Goal: Task Accomplishment & Management: Use online tool/utility

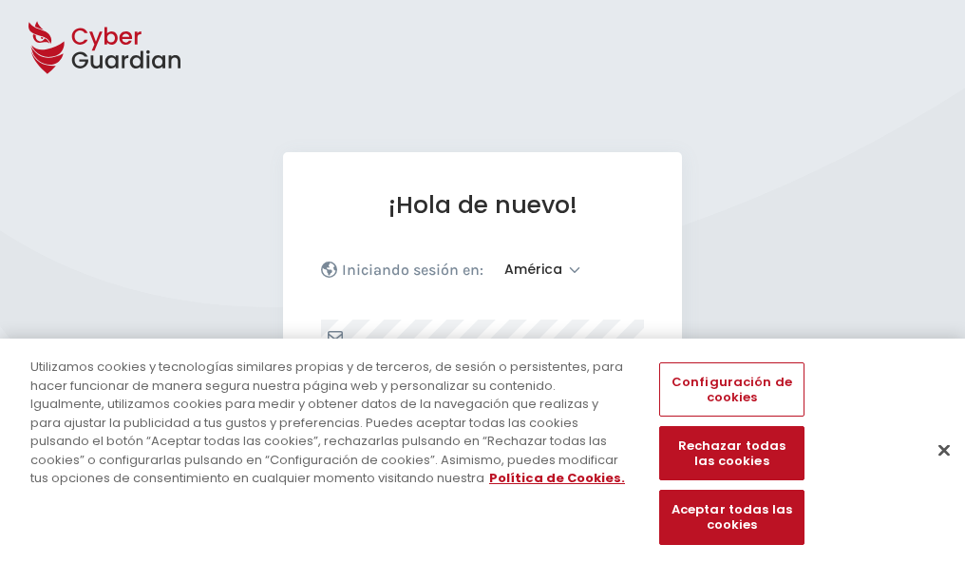
select select "América"
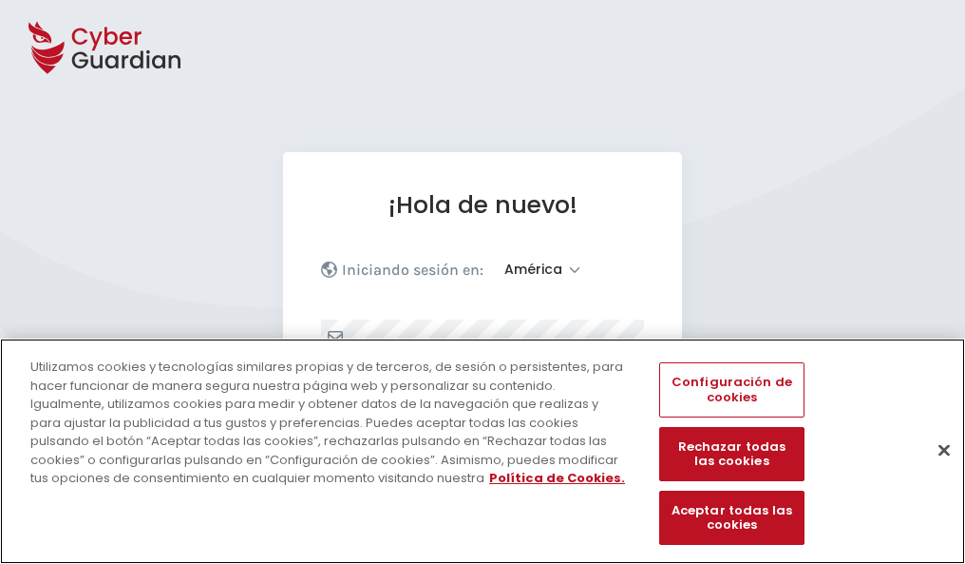
scroll to position [248, 0]
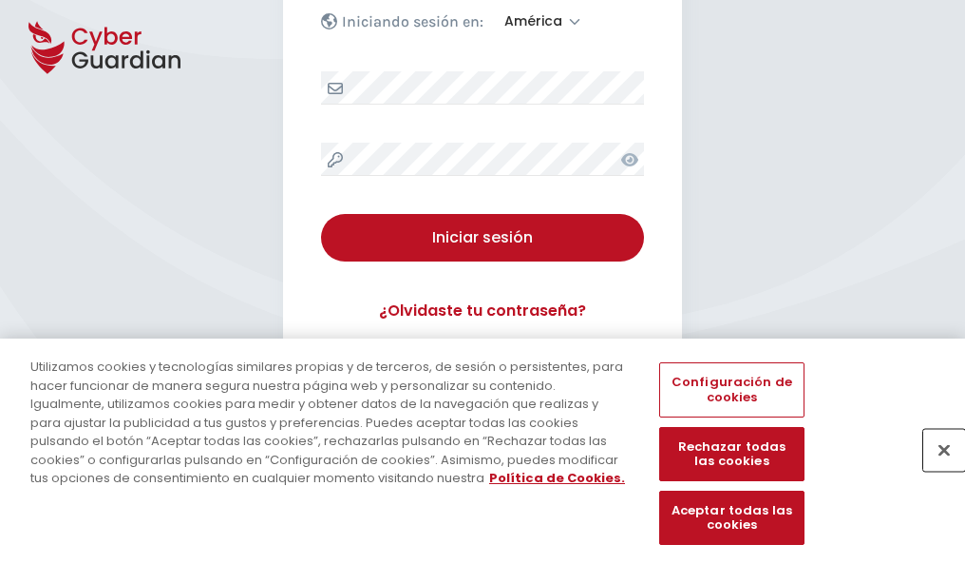
click at [935, 469] on button "Cerrar" at bounding box center [945, 450] width 42 height 42
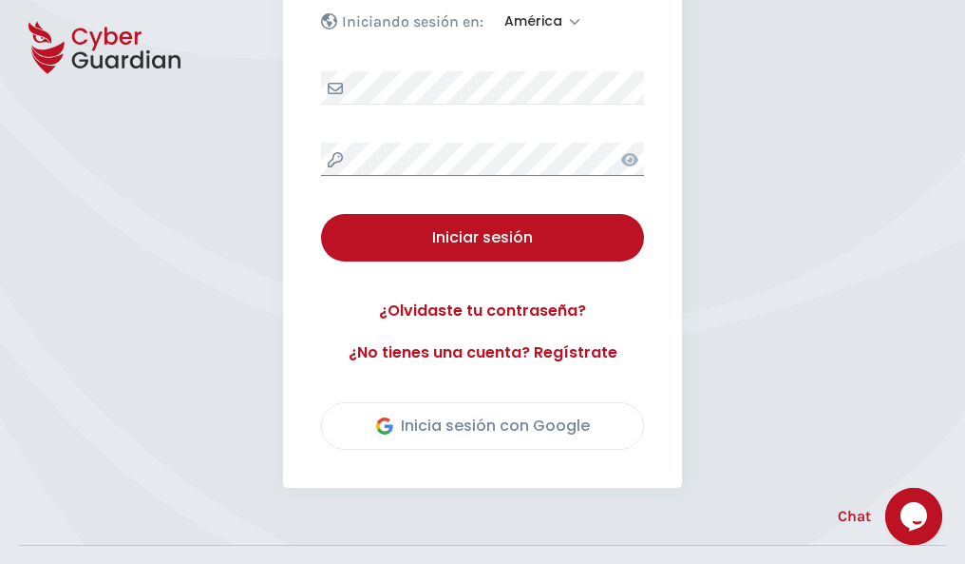
scroll to position [431, 0]
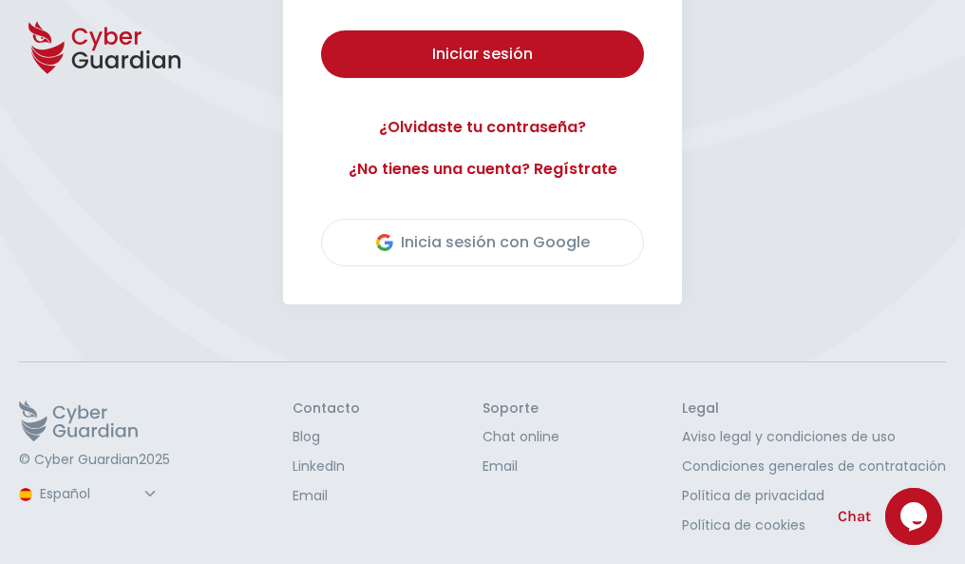
click at [321, 30] on button "Iniciar sesión" at bounding box center [482, 54] width 323 height 48
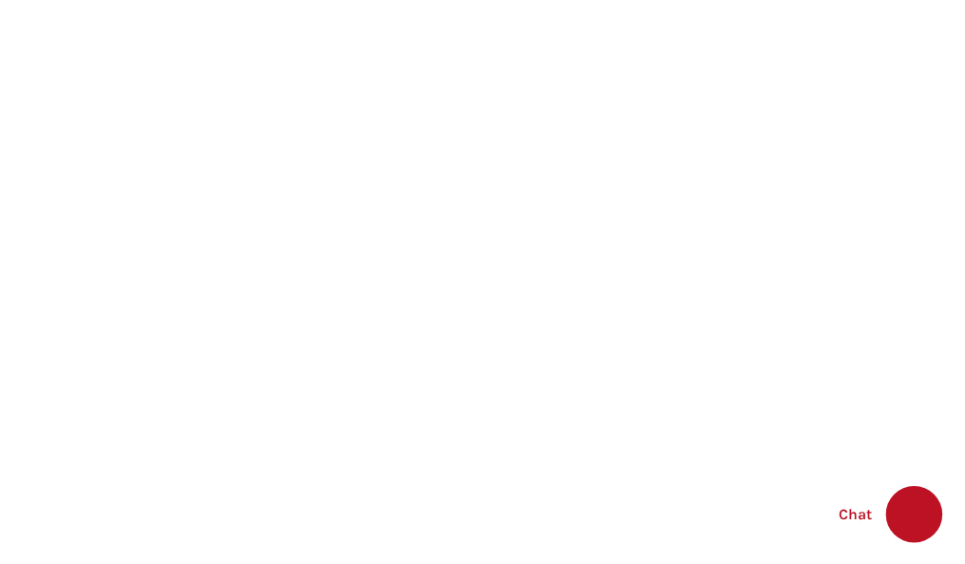
select select "English"
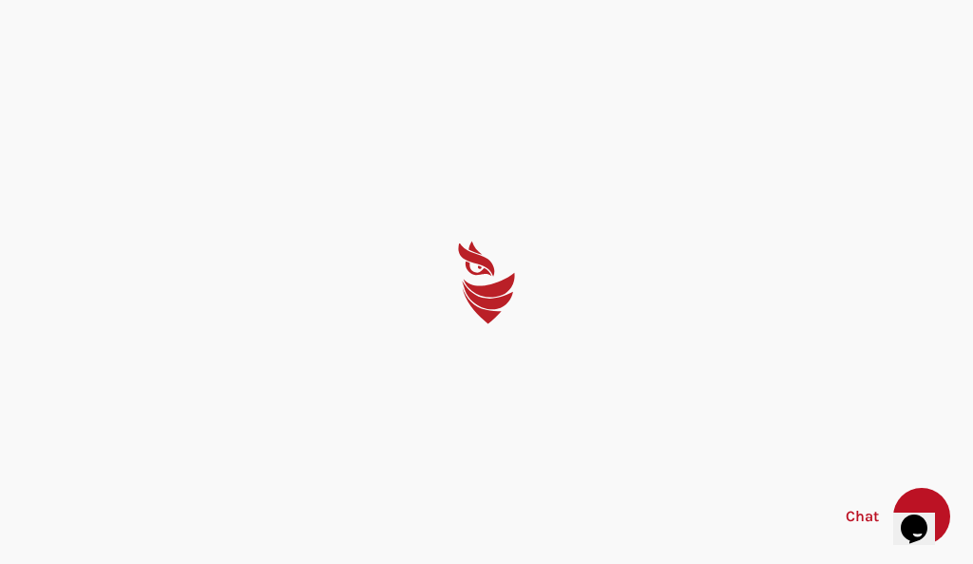
select select "English"
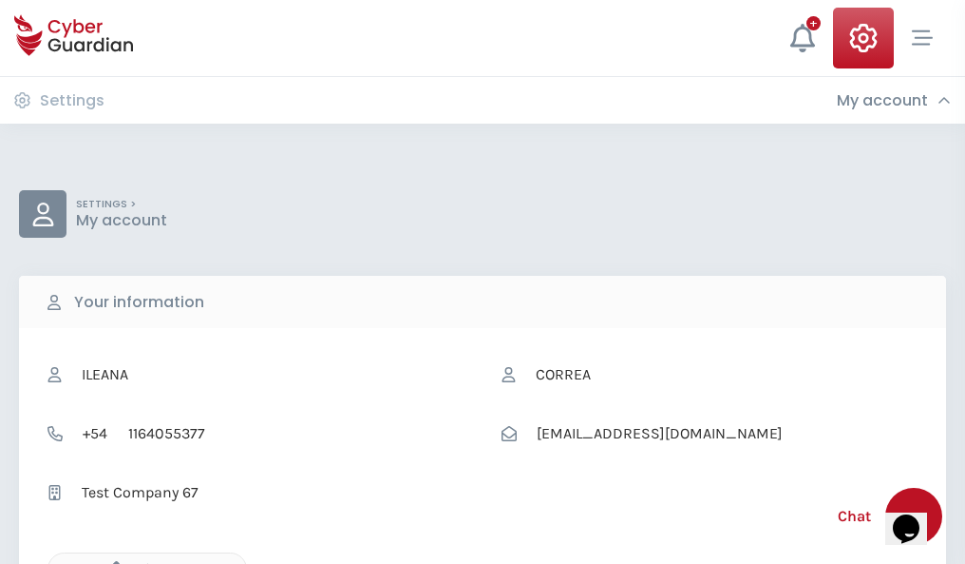
click at [111, 562] on icon "button" at bounding box center [112, 569] width 16 height 16
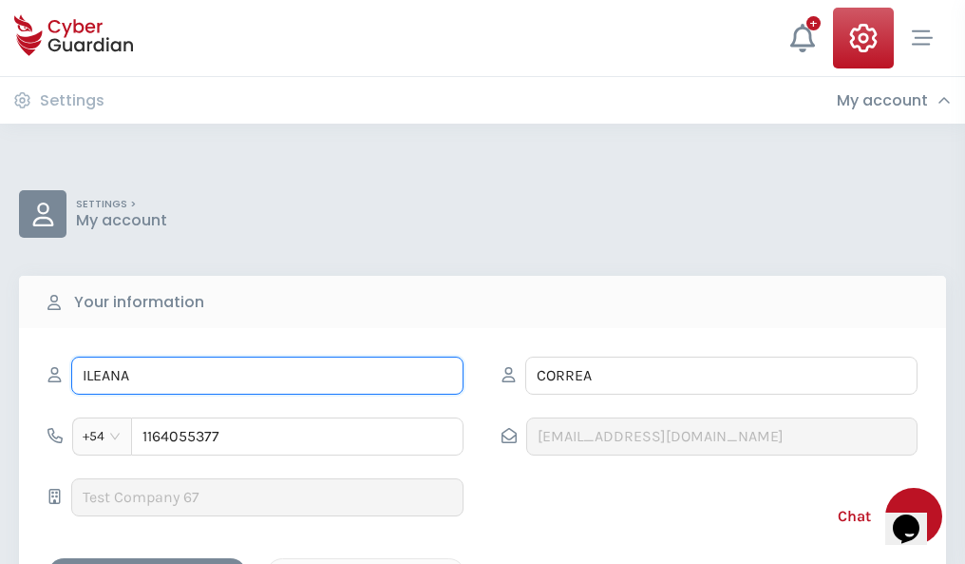
click at [267, 375] on input "ILEANA" at bounding box center [267, 375] width 392 height 38
type input "I"
type input "Bienvenida"
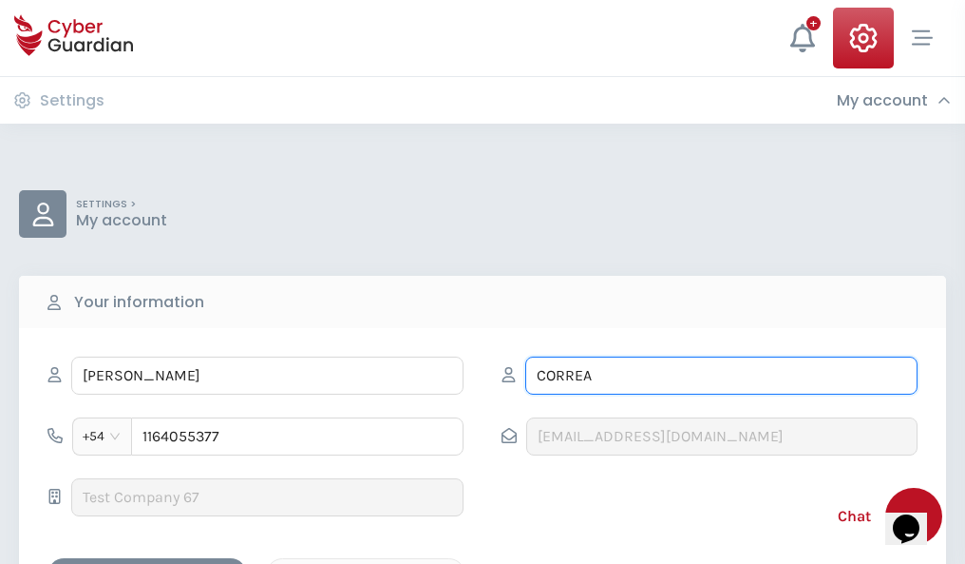
click at [721, 375] on input "CORREA" at bounding box center [722, 375] width 392 height 38
type input "C"
type input "Pino"
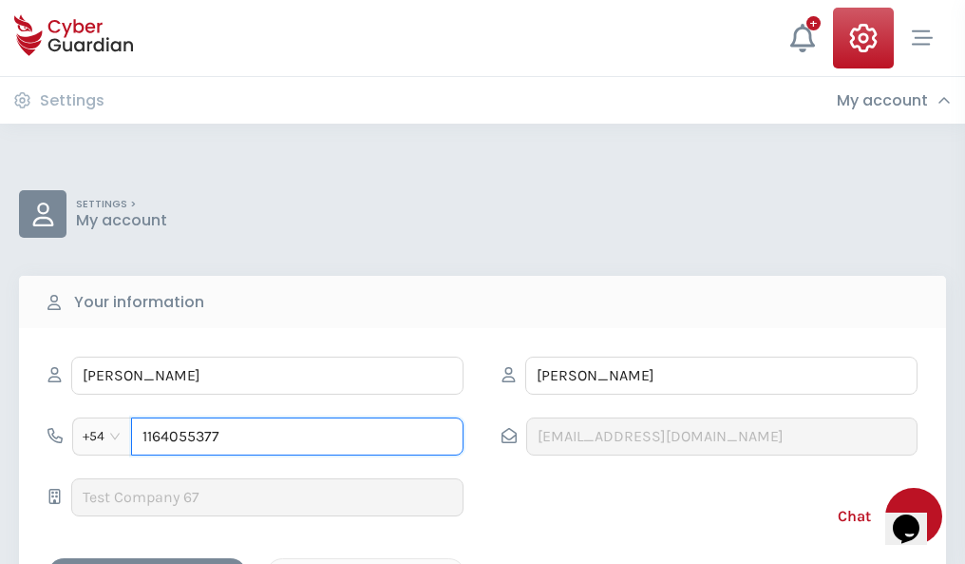
click at [297, 436] on input "1164055377" at bounding box center [297, 436] width 333 height 38
type input "1"
type input "4878312041"
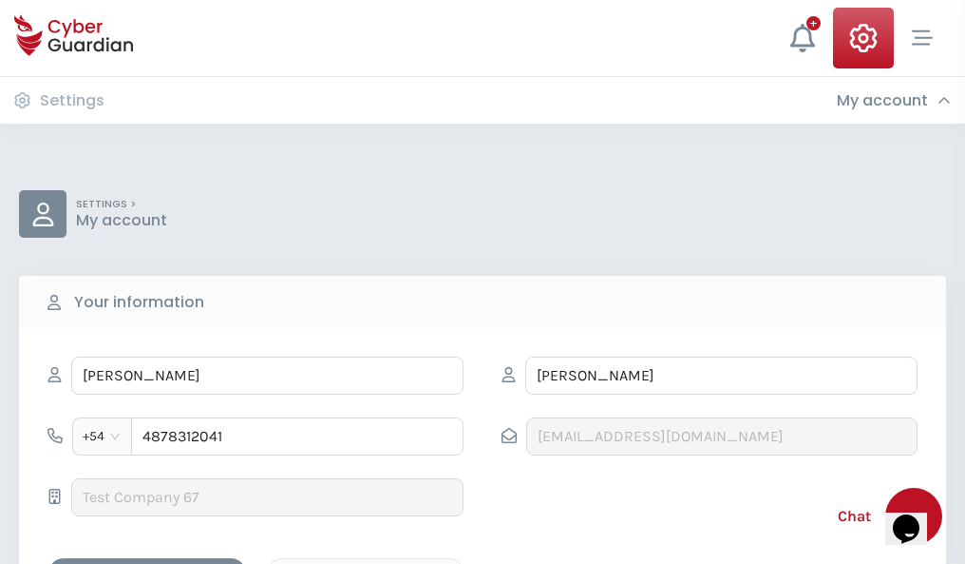
click at [366, 563] on div "Cancel" at bounding box center [365, 575] width 169 height 24
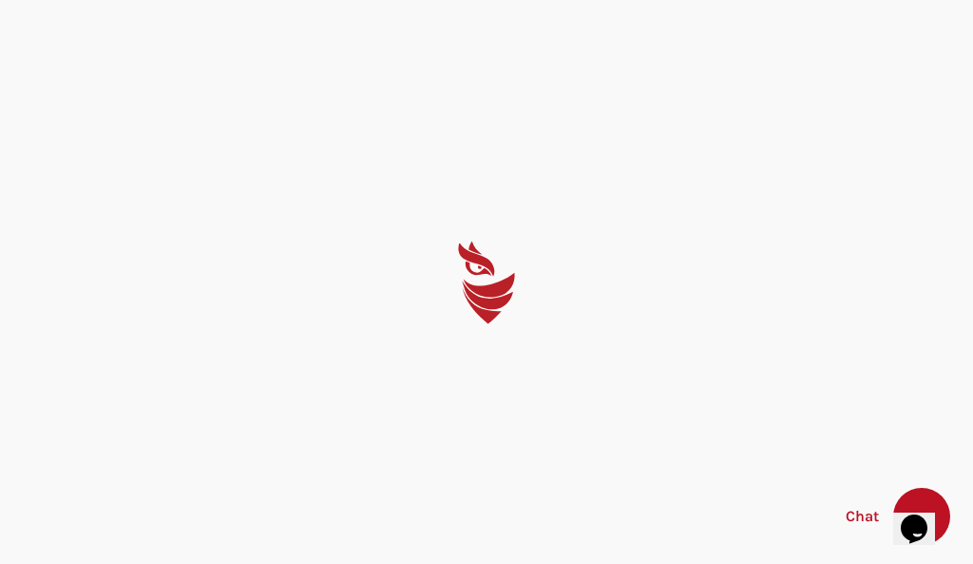
select select "English"
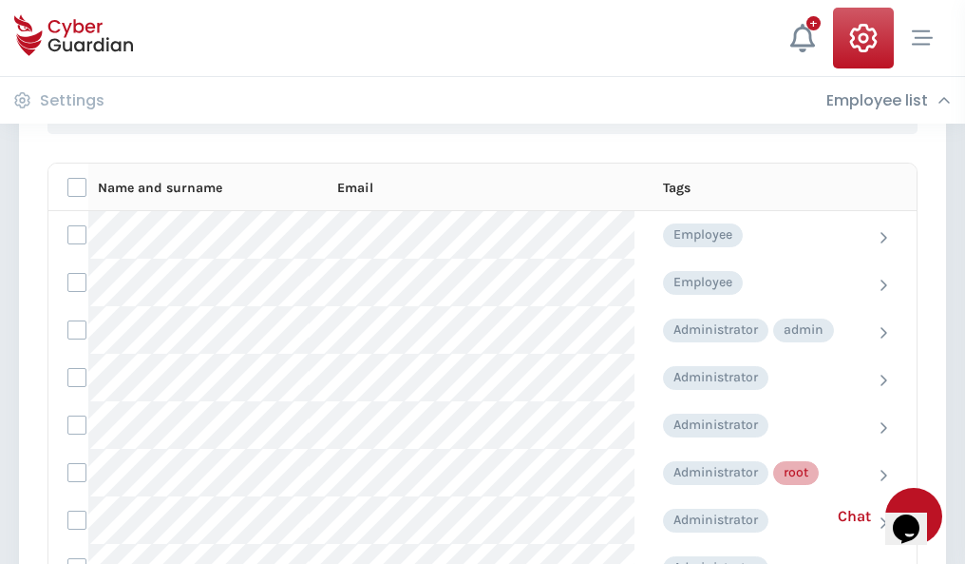
scroll to position [956, 0]
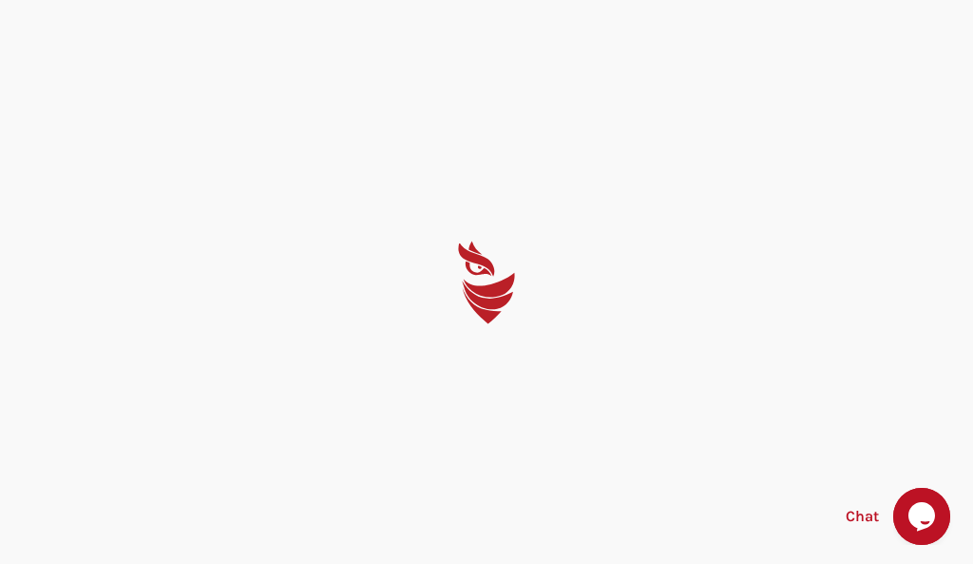
select select "English"
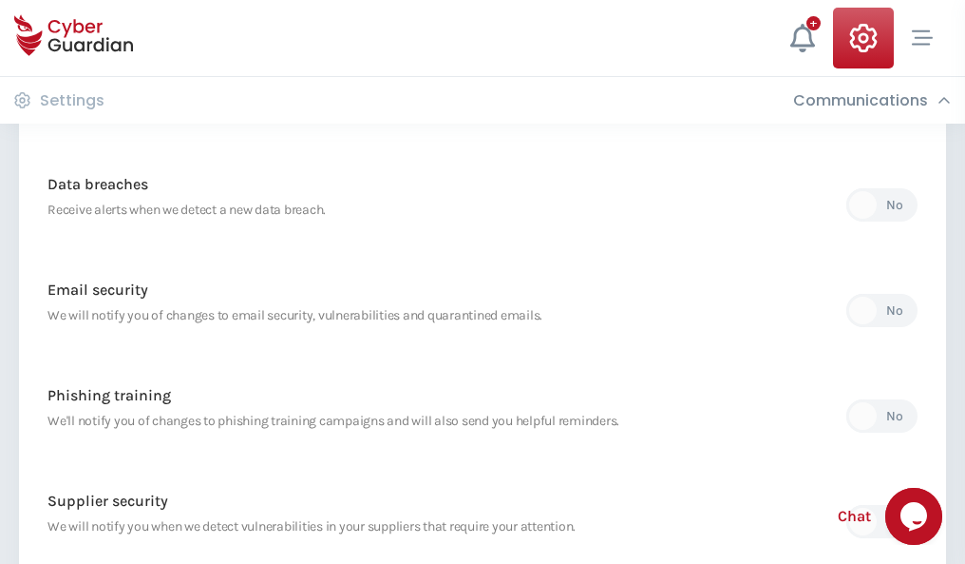
scroll to position [1001, 0]
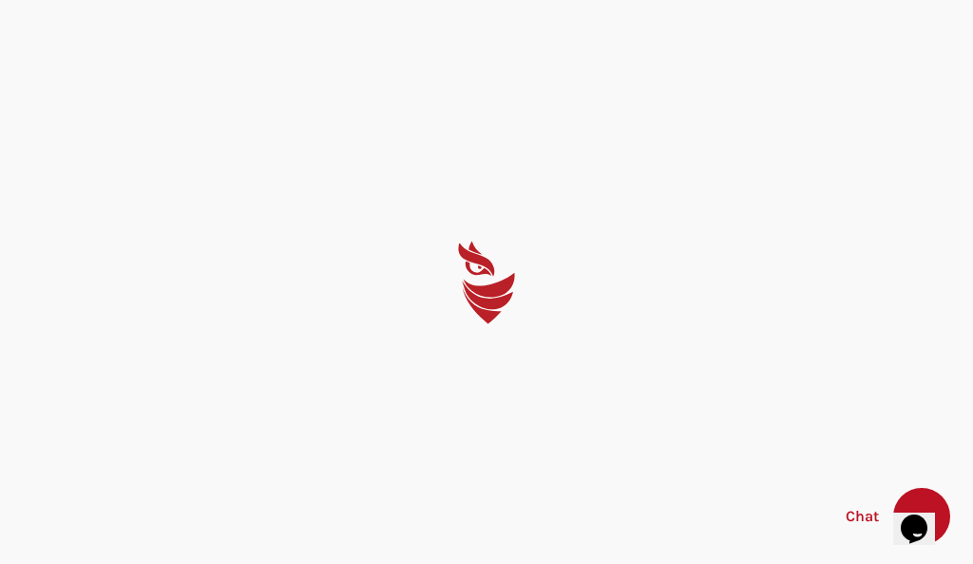
select select "English"
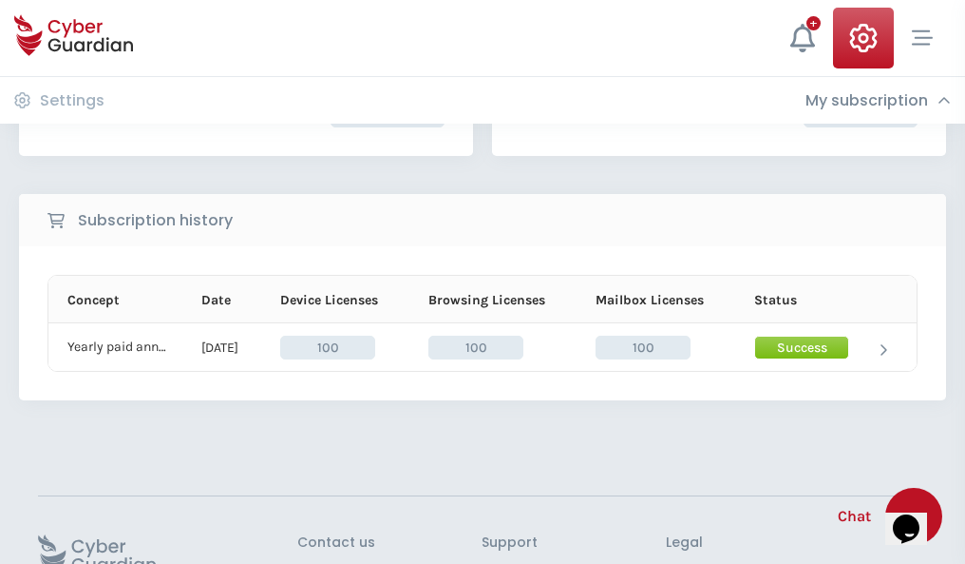
scroll to position [482, 0]
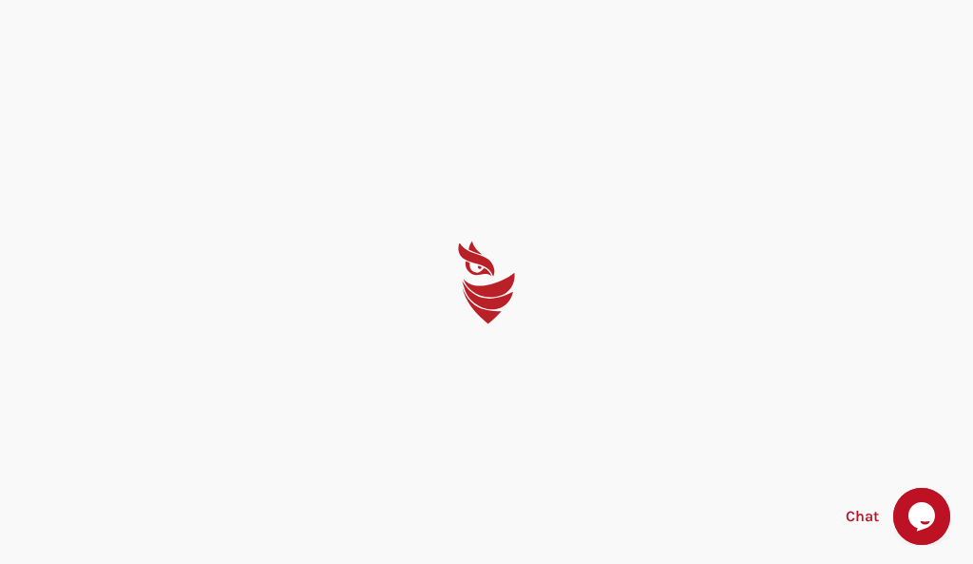
select select "English"
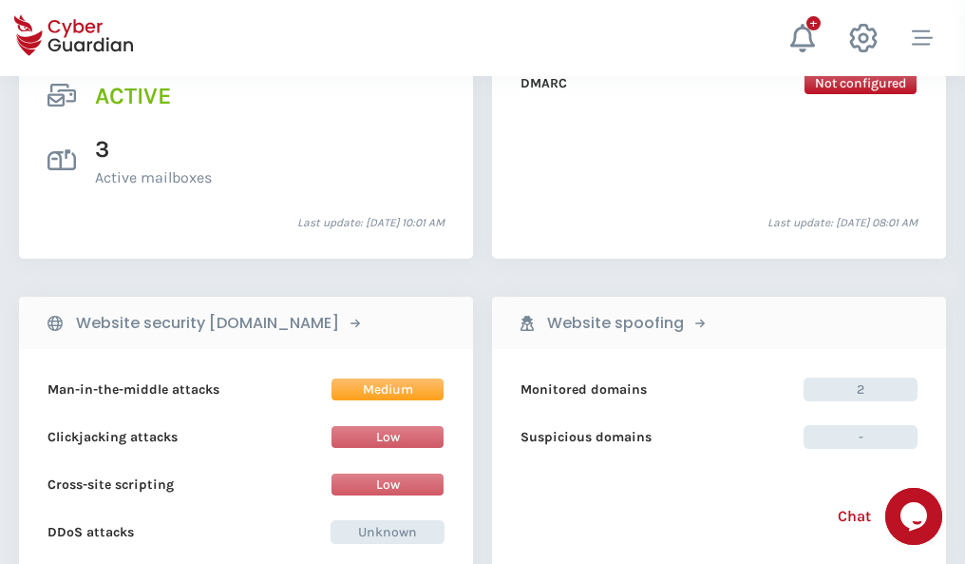
scroll to position [1931, 0]
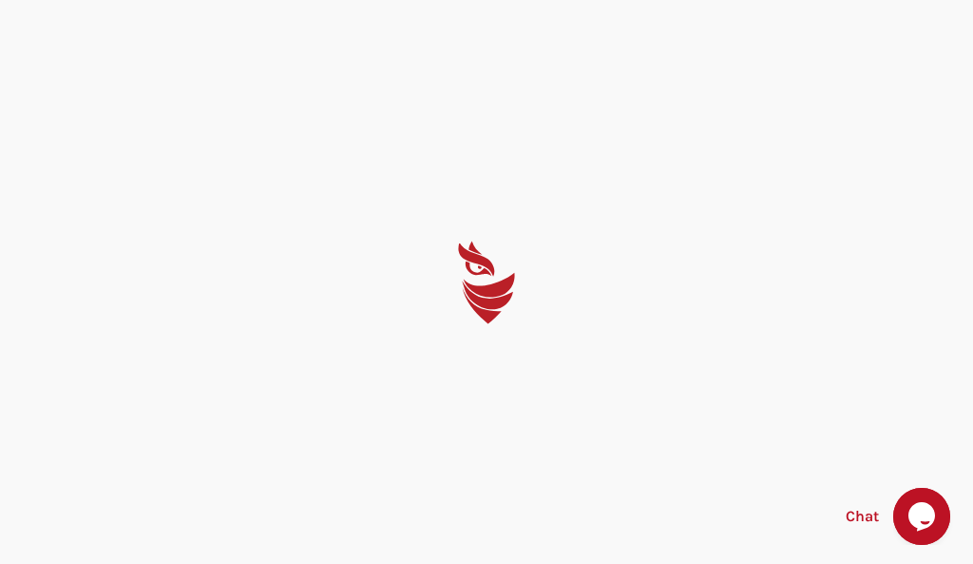
select select "English"
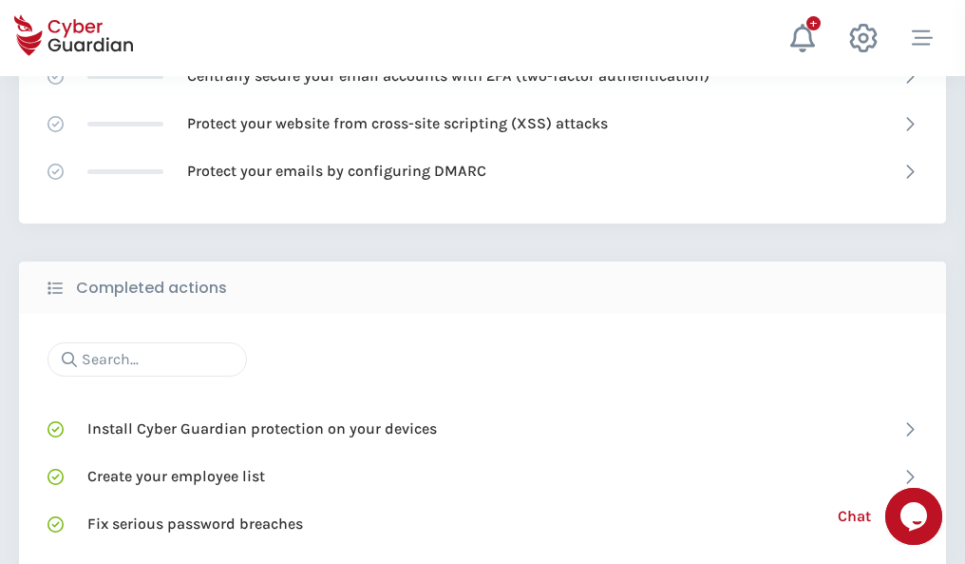
scroll to position [1266, 0]
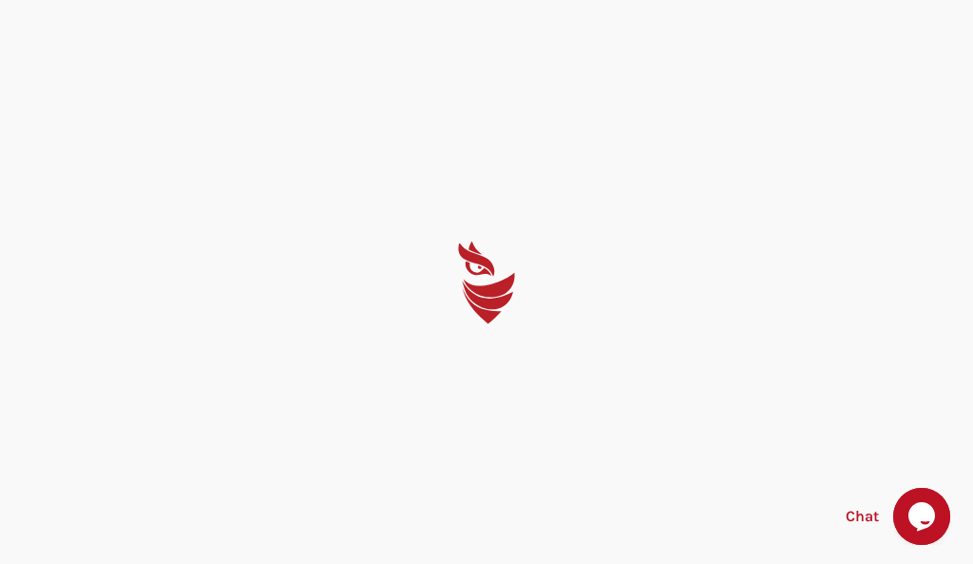
select select "English"
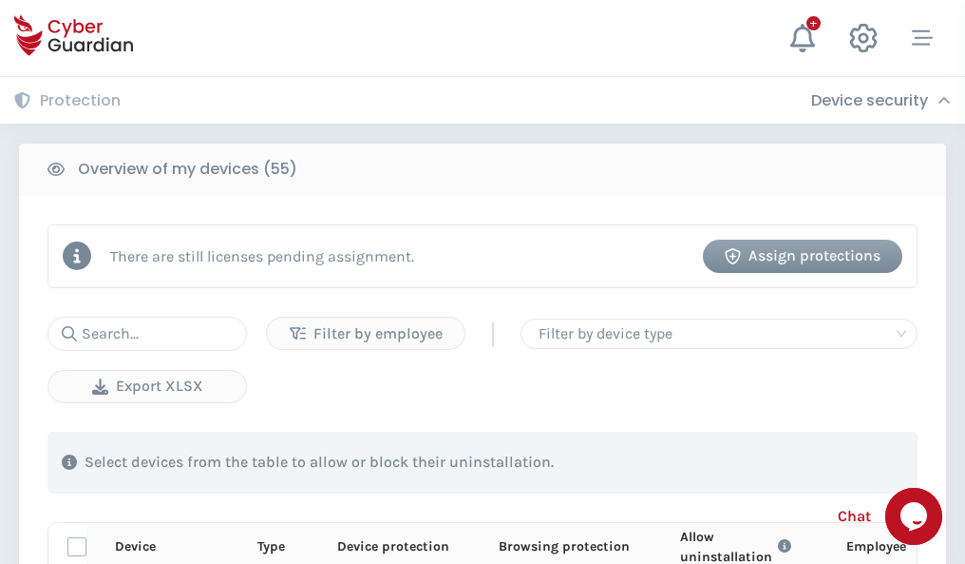
scroll to position [1656, 0]
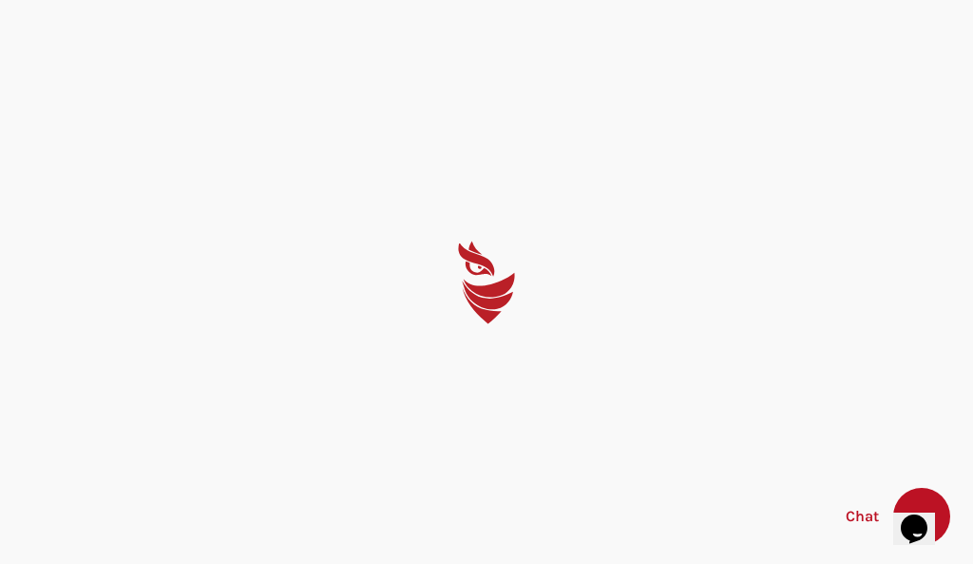
select select "English"
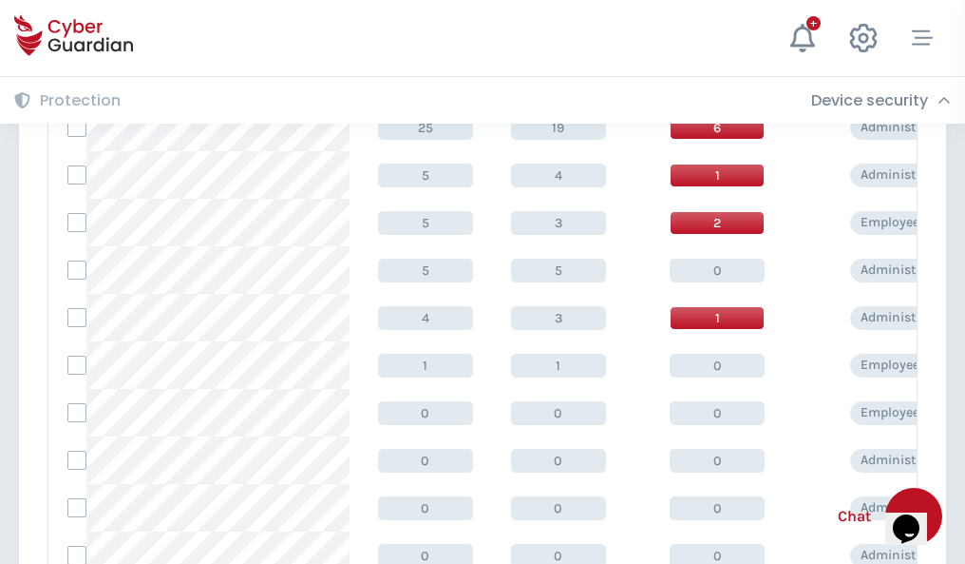
scroll to position [958, 0]
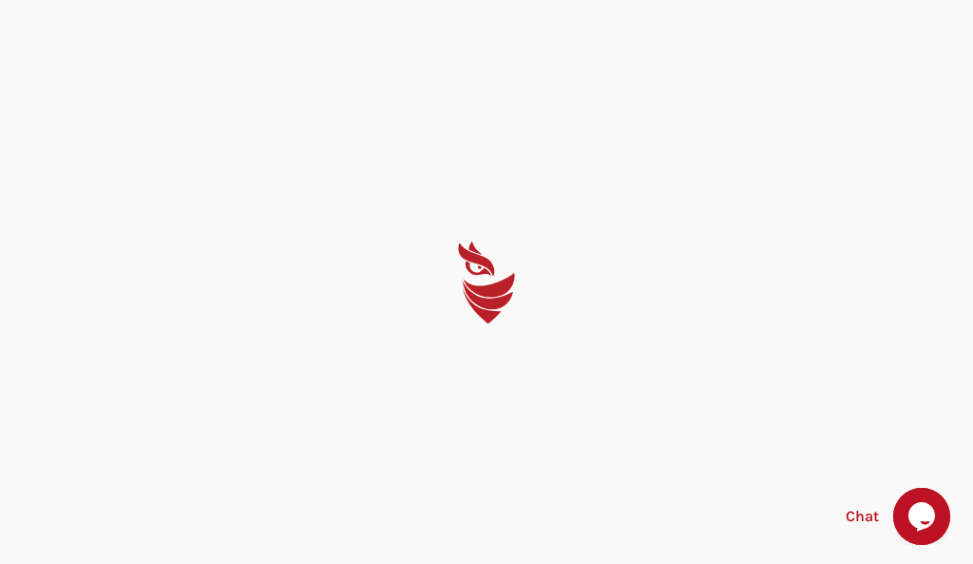
select select "English"
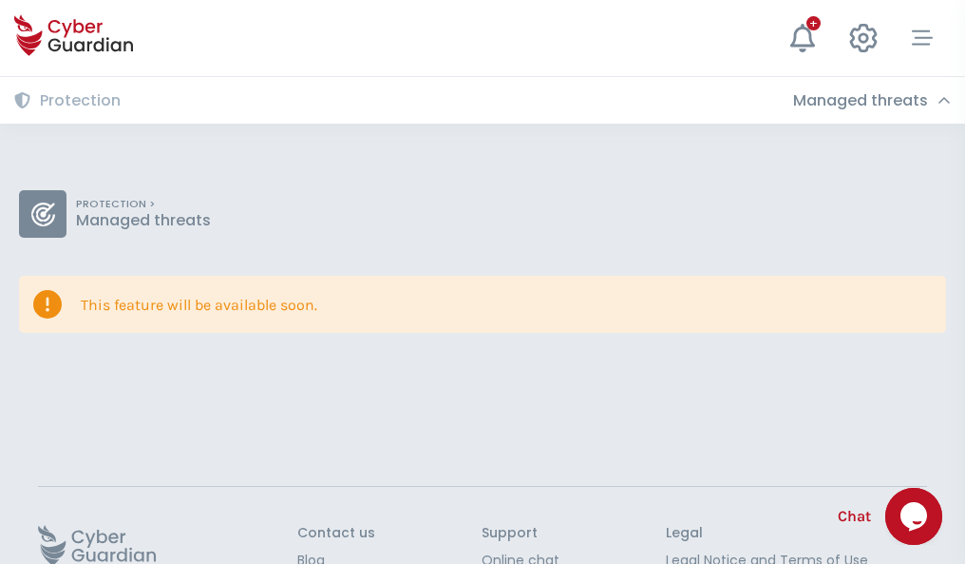
scroll to position [124, 0]
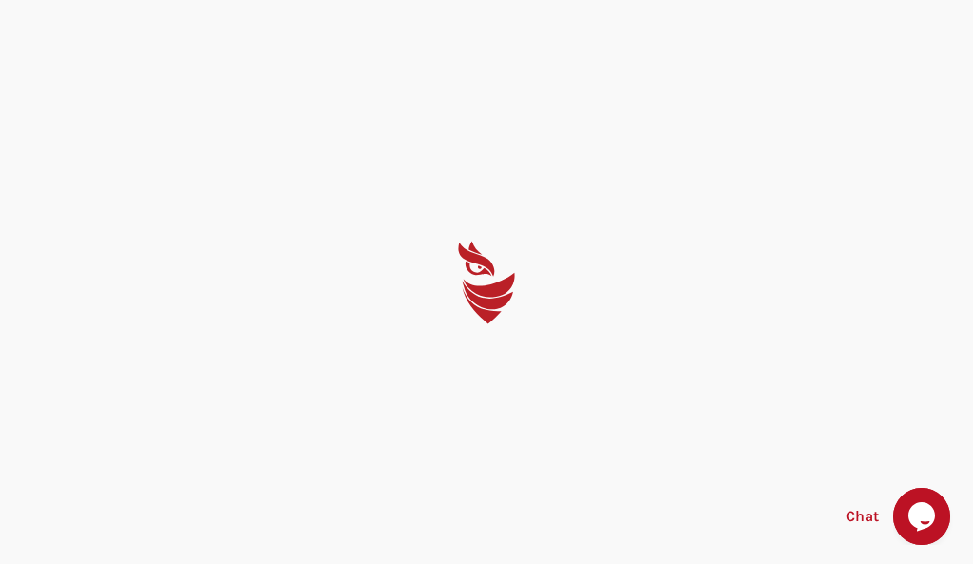
select select "English"
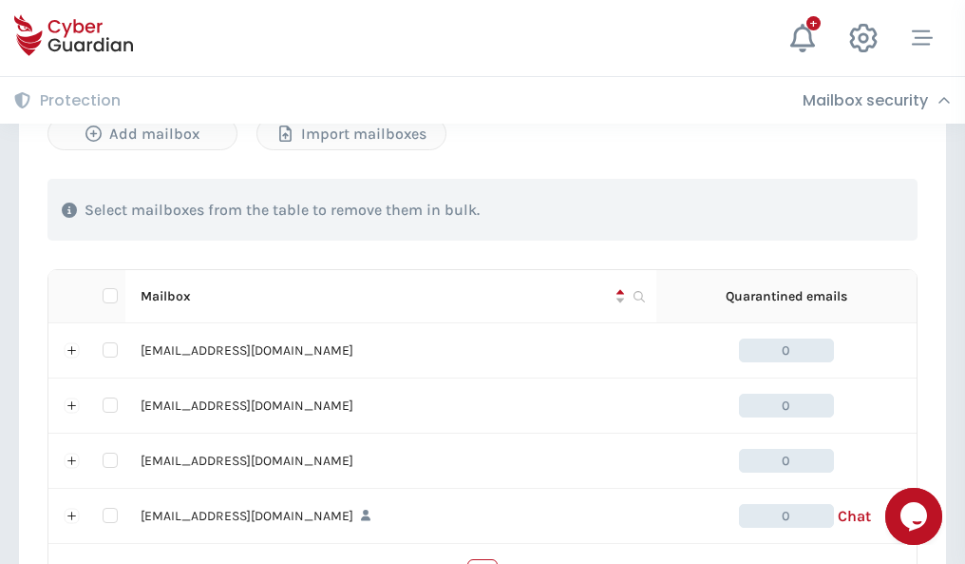
scroll to position [936, 0]
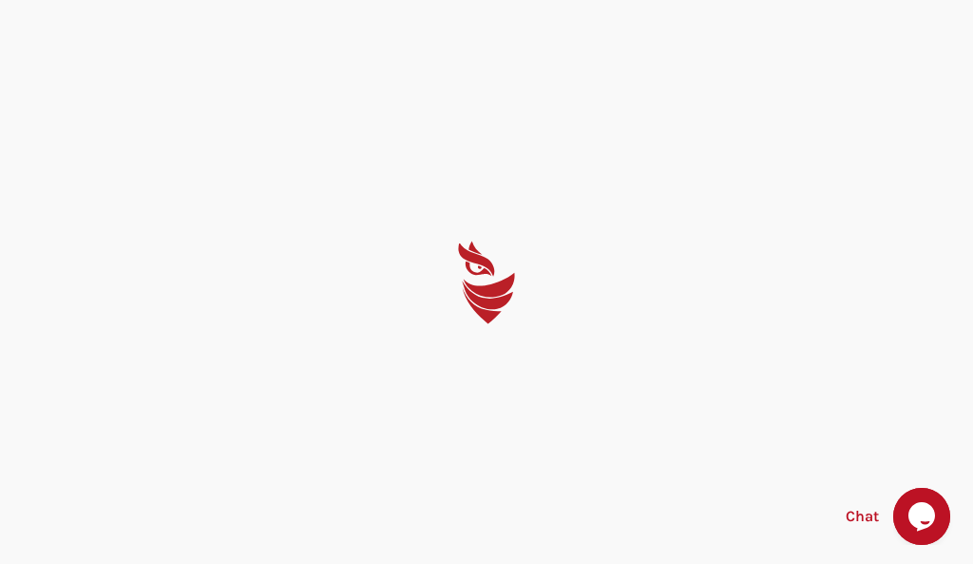
select select "English"
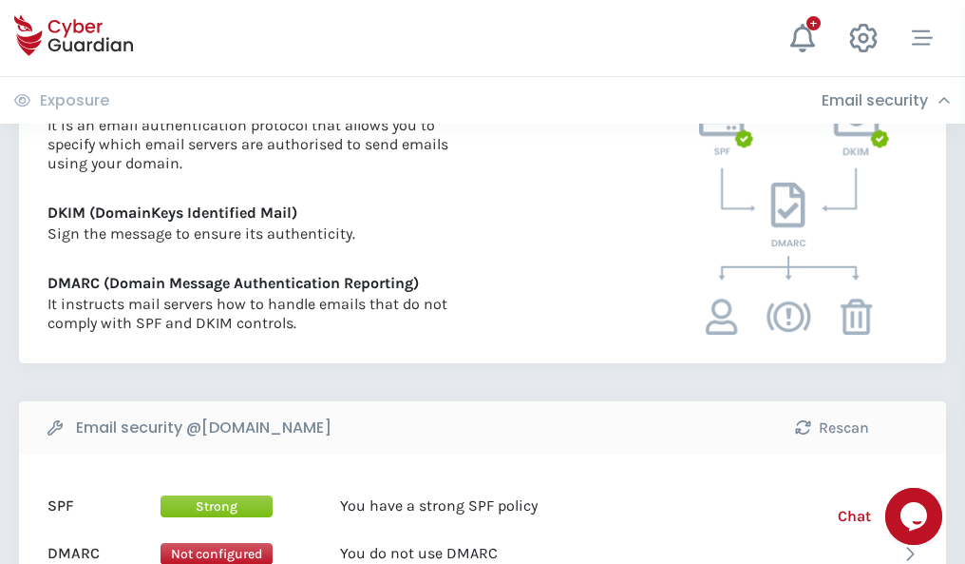
scroll to position [1025, 0]
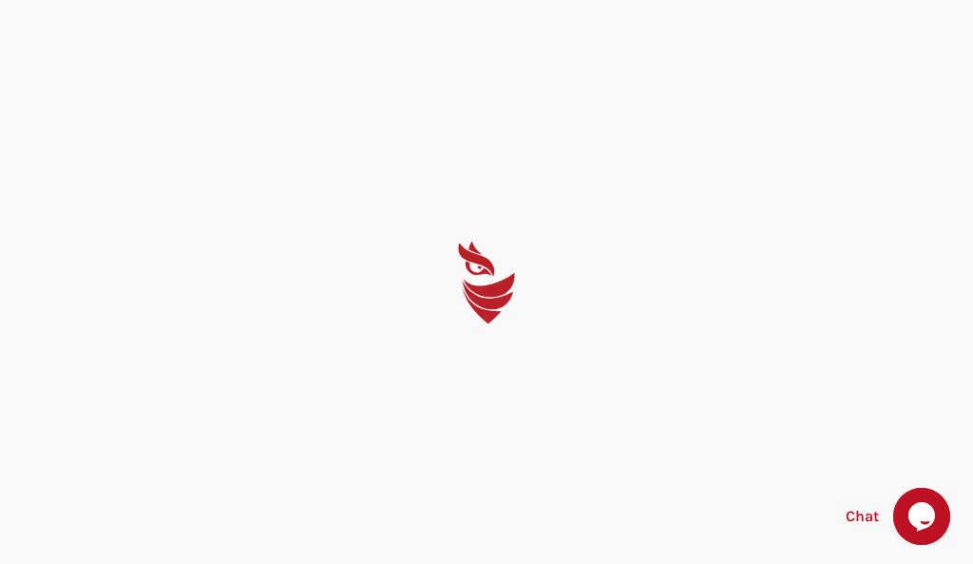
select select "English"
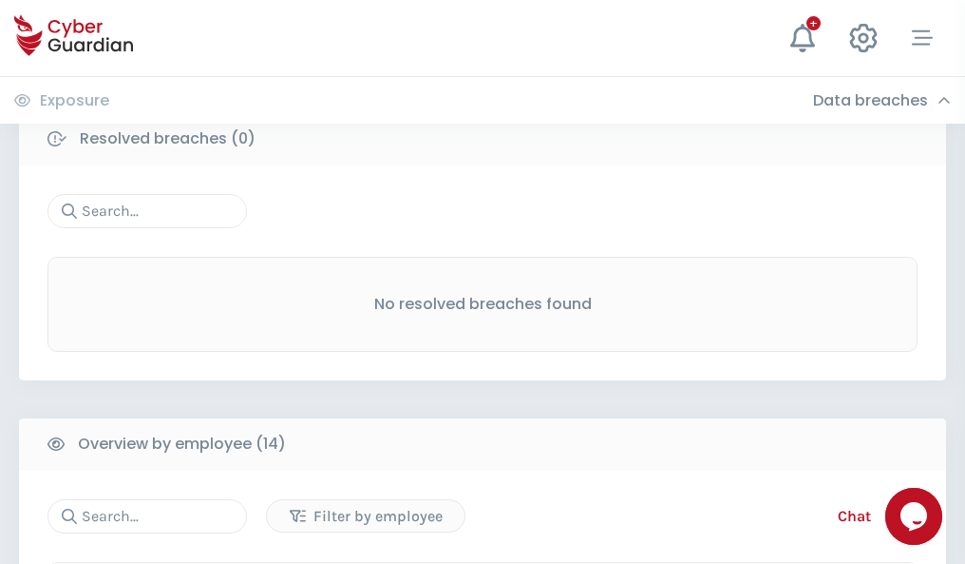
scroll to position [1716, 0]
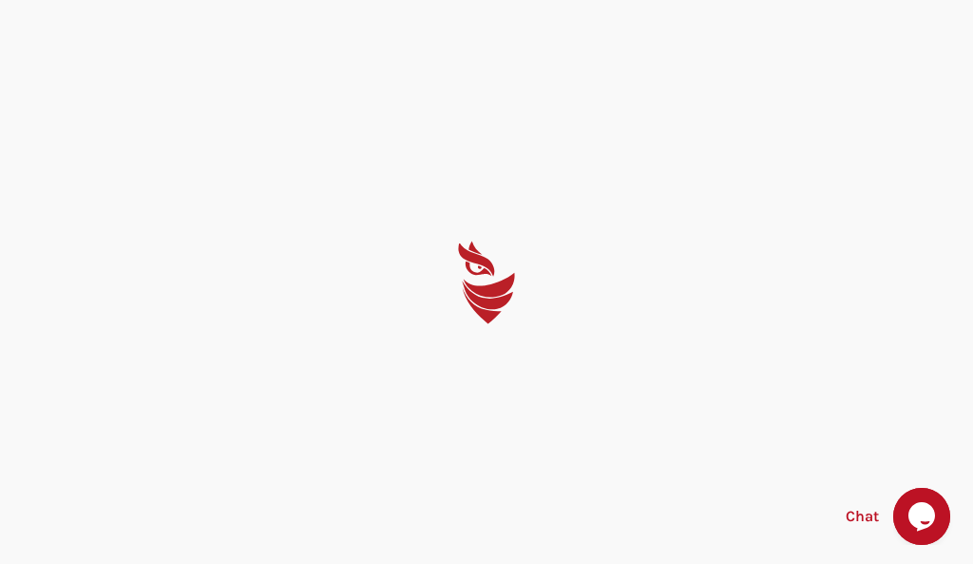
select select "English"
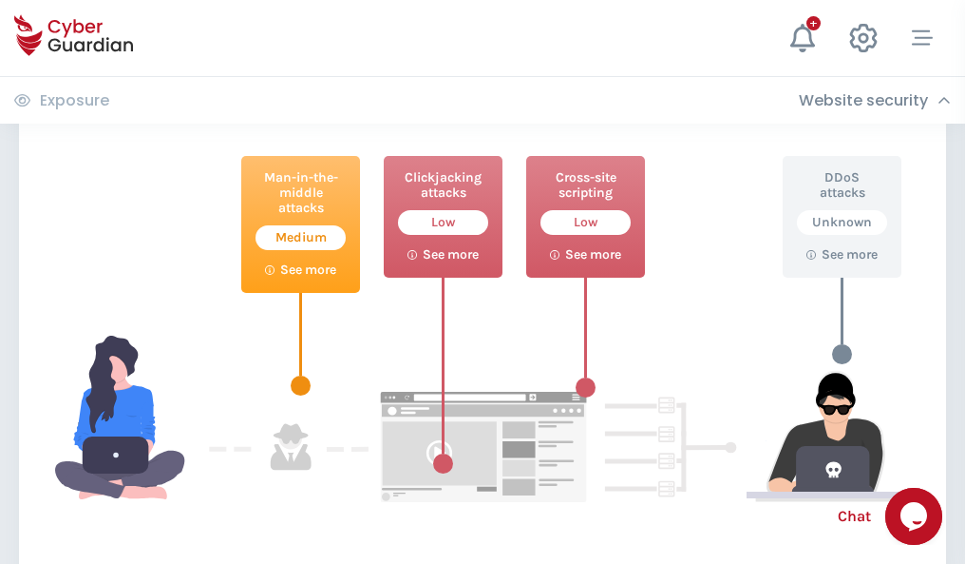
scroll to position [1035, 0]
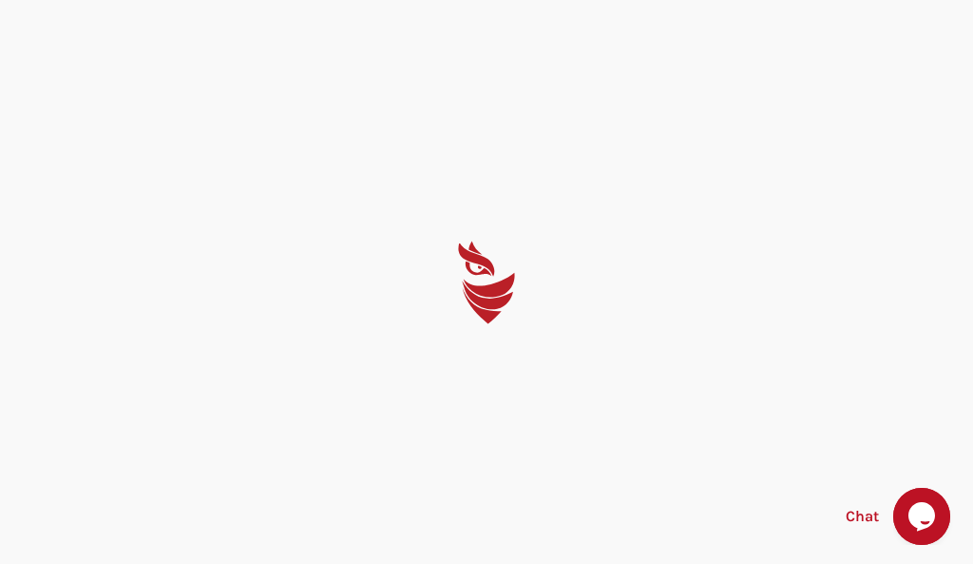
select select "English"
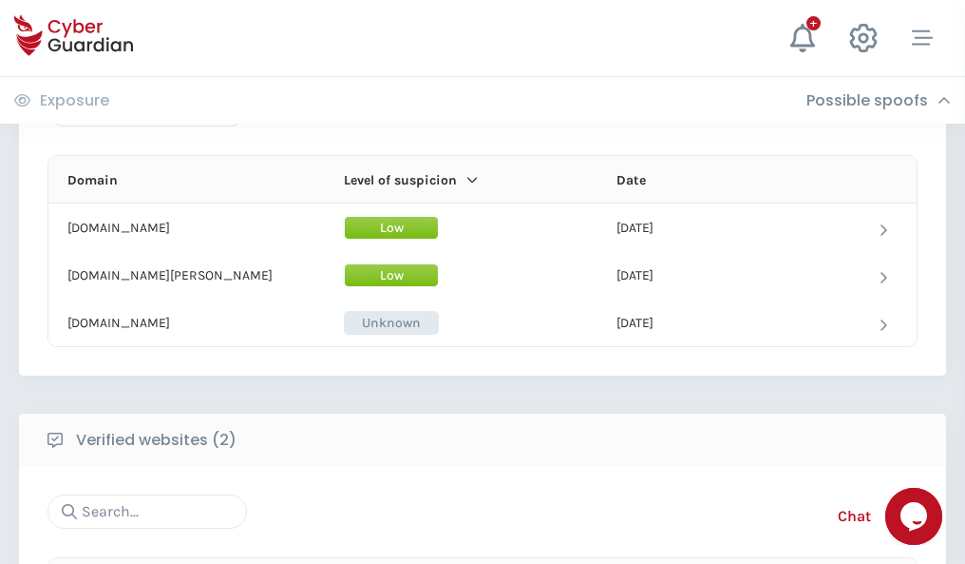
scroll to position [1140, 0]
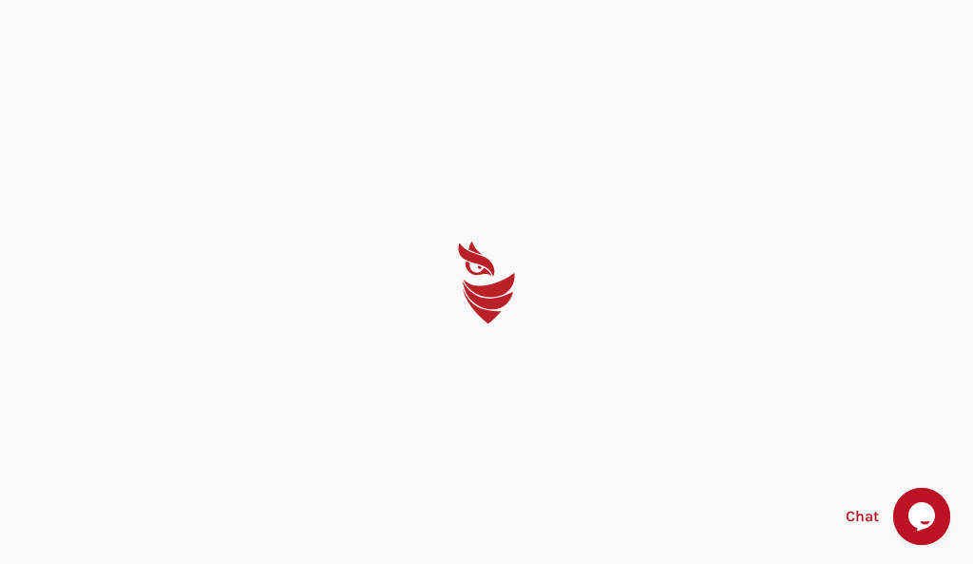
select select "English"
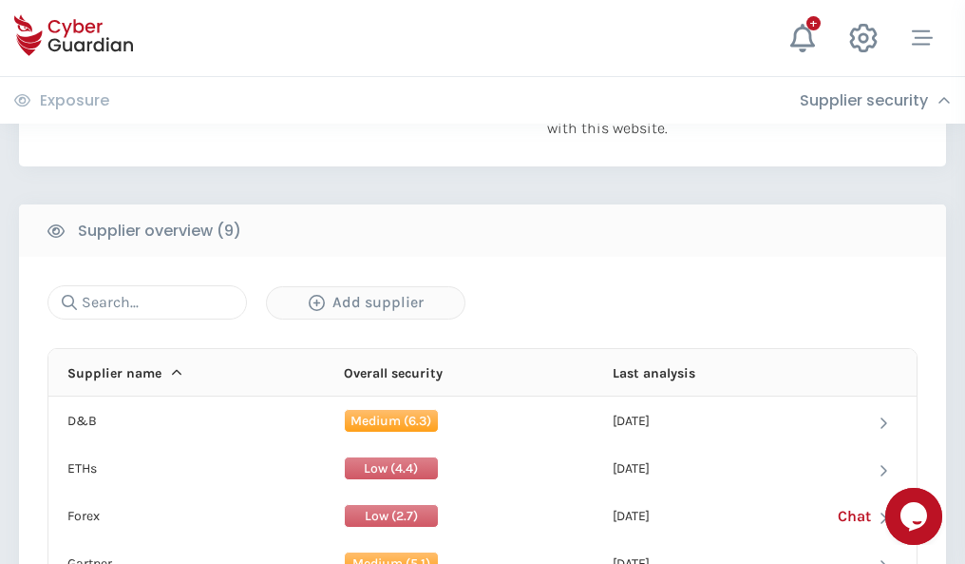
scroll to position [1326, 0]
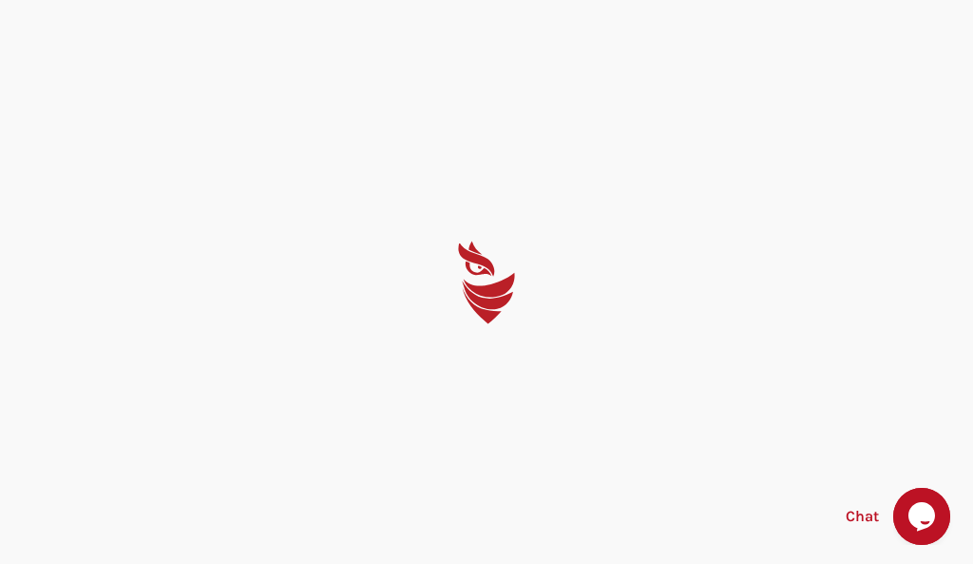
select select "English"
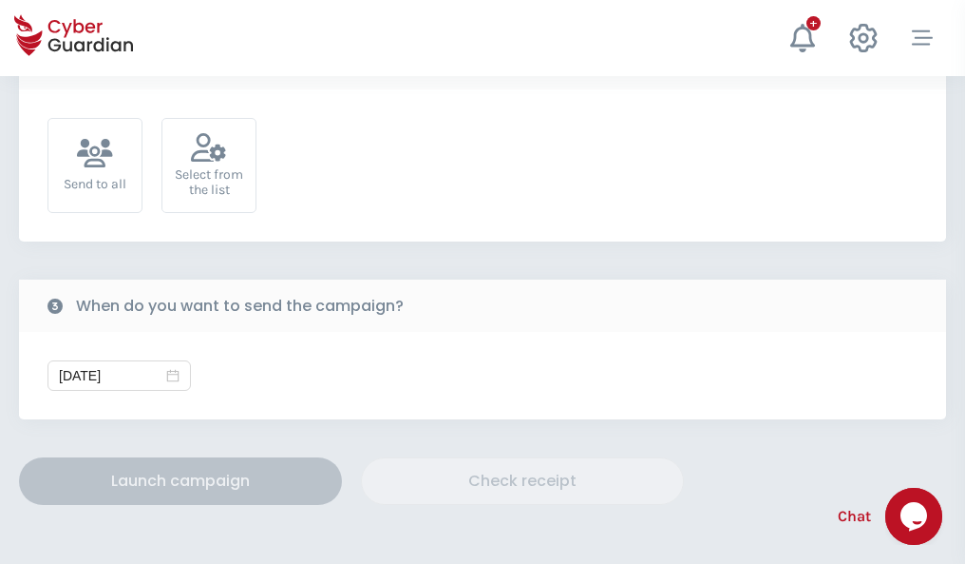
scroll to position [696, 0]
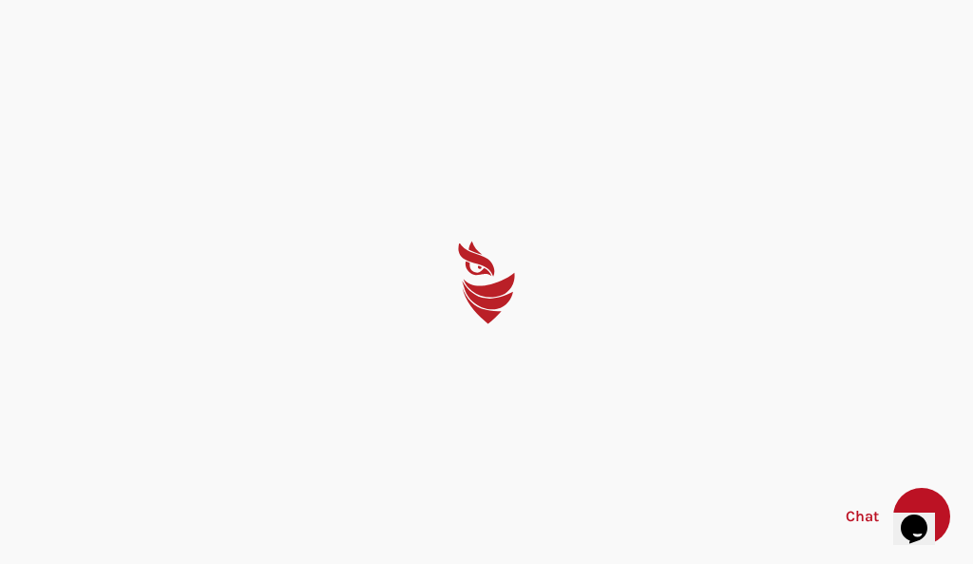
select select "English"
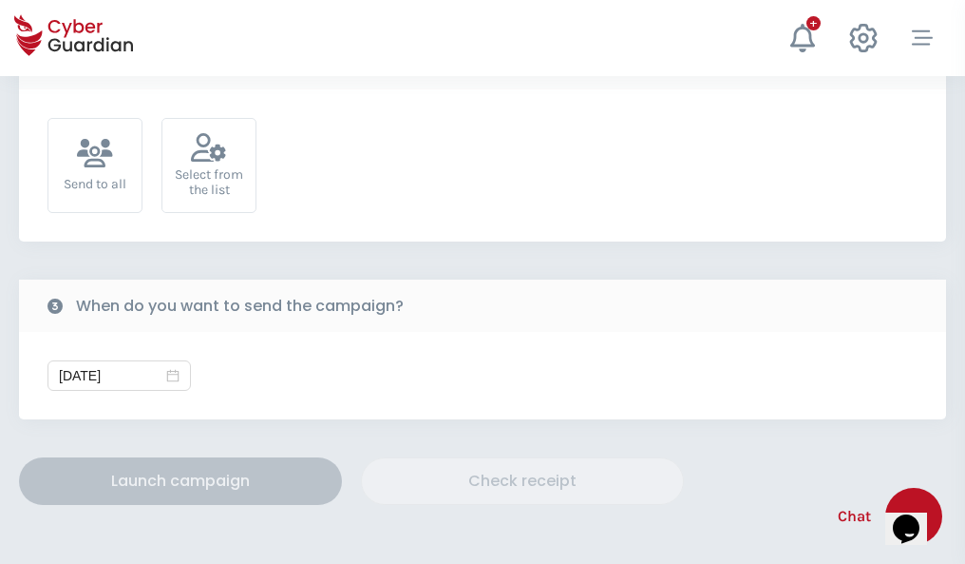
scroll to position [696, 0]
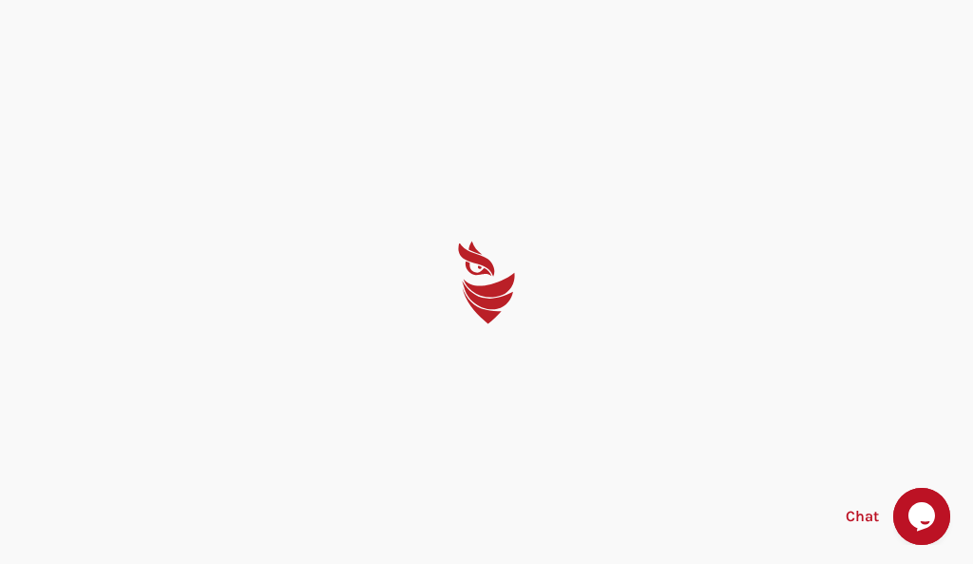
select select "English"
